Goal: Information Seeking & Learning: Learn about a topic

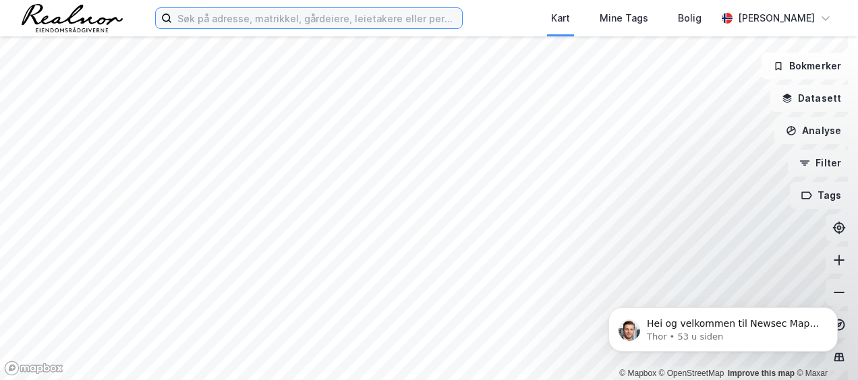
click at [210, 22] on input at bounding box center [317, 18] width 290 height 20
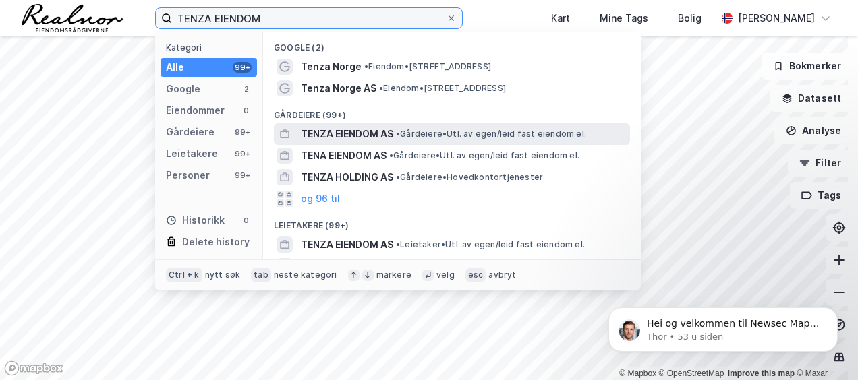
type input "TENZA EIENDOM"
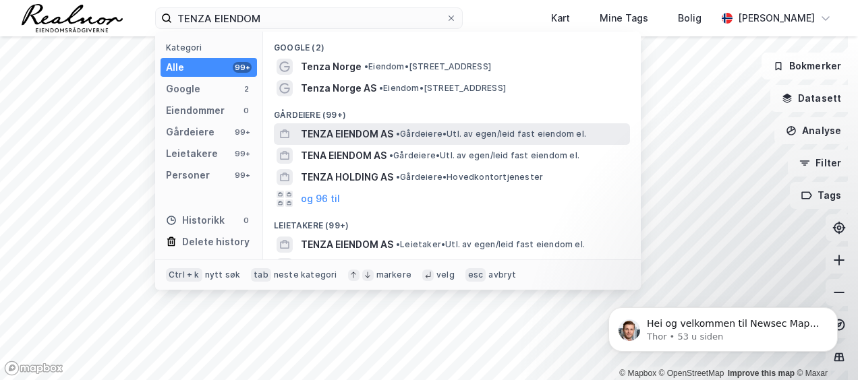
click at [364, 133] on span "TENZA EIENDOM AS" at bounding box center [347, 134] width 92 height 16
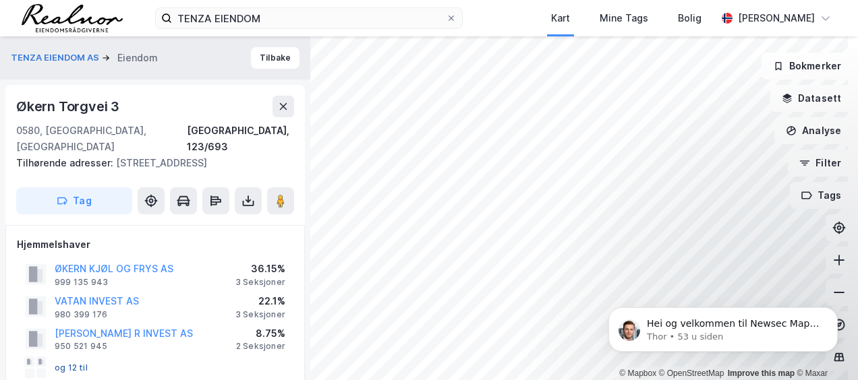
click at [0, 0] on button "og 12 til" at bounding box center [0, 0] width 0 height 0
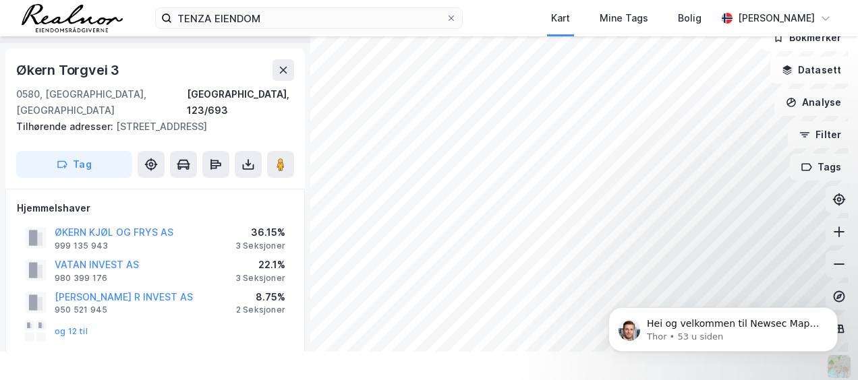
scroll to position [9, 0]
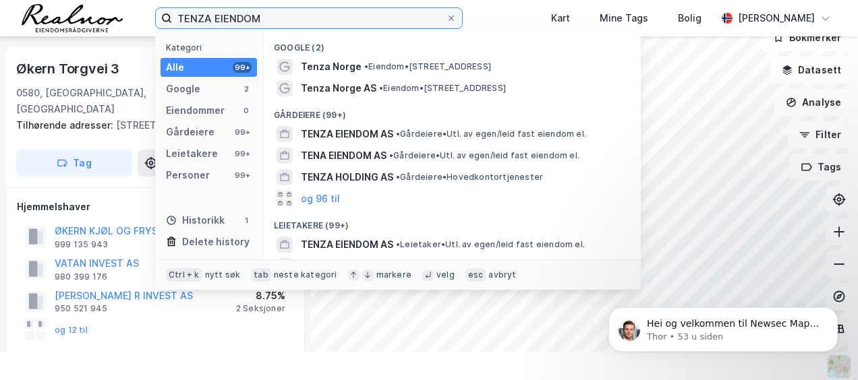
click at [278, 16] on input "TENZA EIENDOM" at bounding box center [309, 18] width 274 height 20
click at [283, 16] on input "TENZA EIENDOM" at bounding box center [309, 18] width 274 height 20
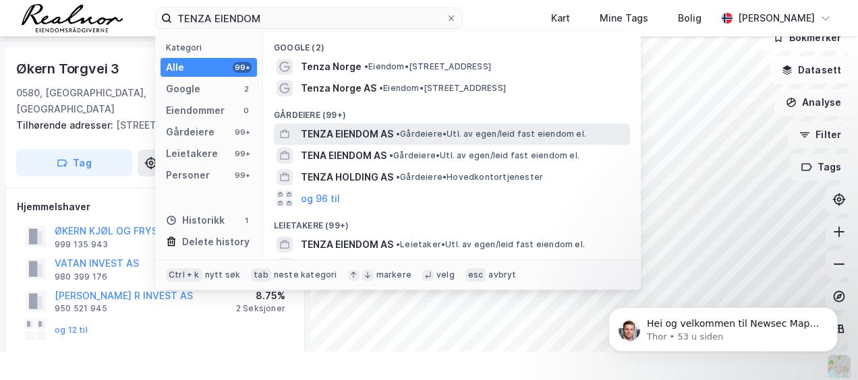
click at [363, 131] on span "TENZA EIENDOM AS" at bounding box center [347, 134] width 92 height 16
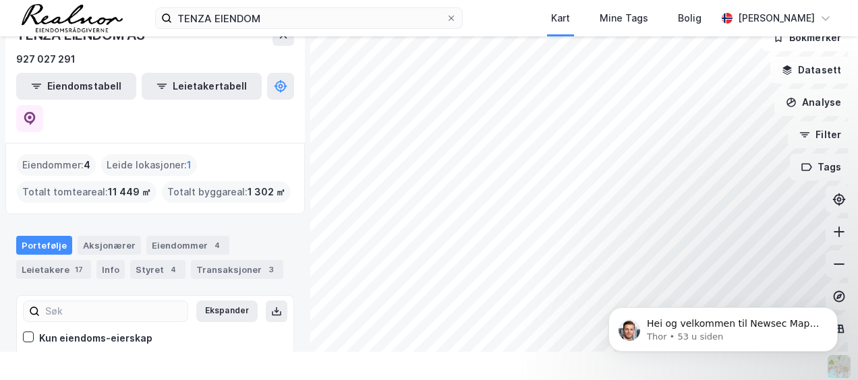
click at [96, 362] on link "Tenza Holding AS" at bounding box center [87, 367] width 82 height 11
